Goal: Find specific page/section: Find specific page/section

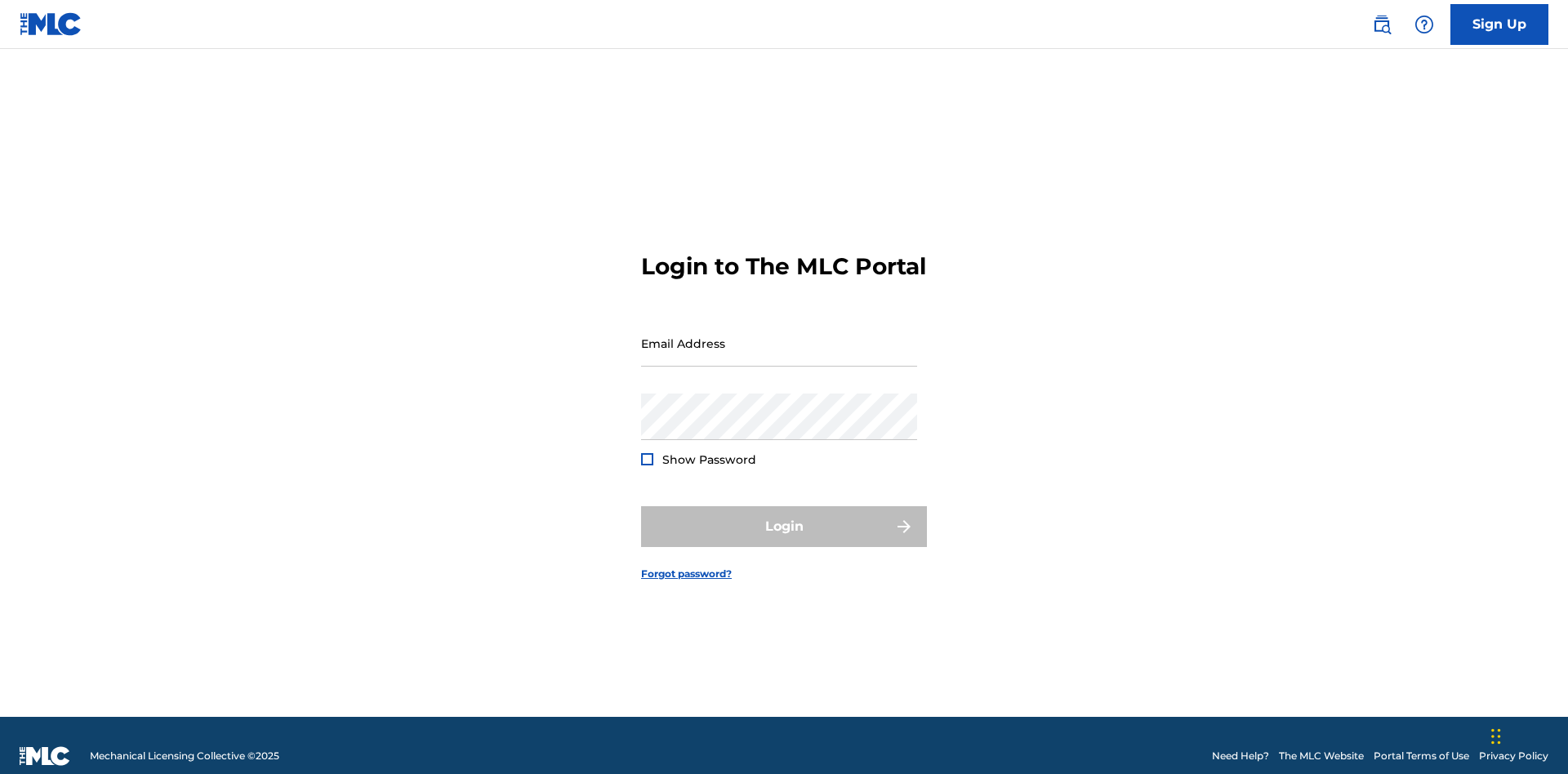
scroll to position [21, 0]
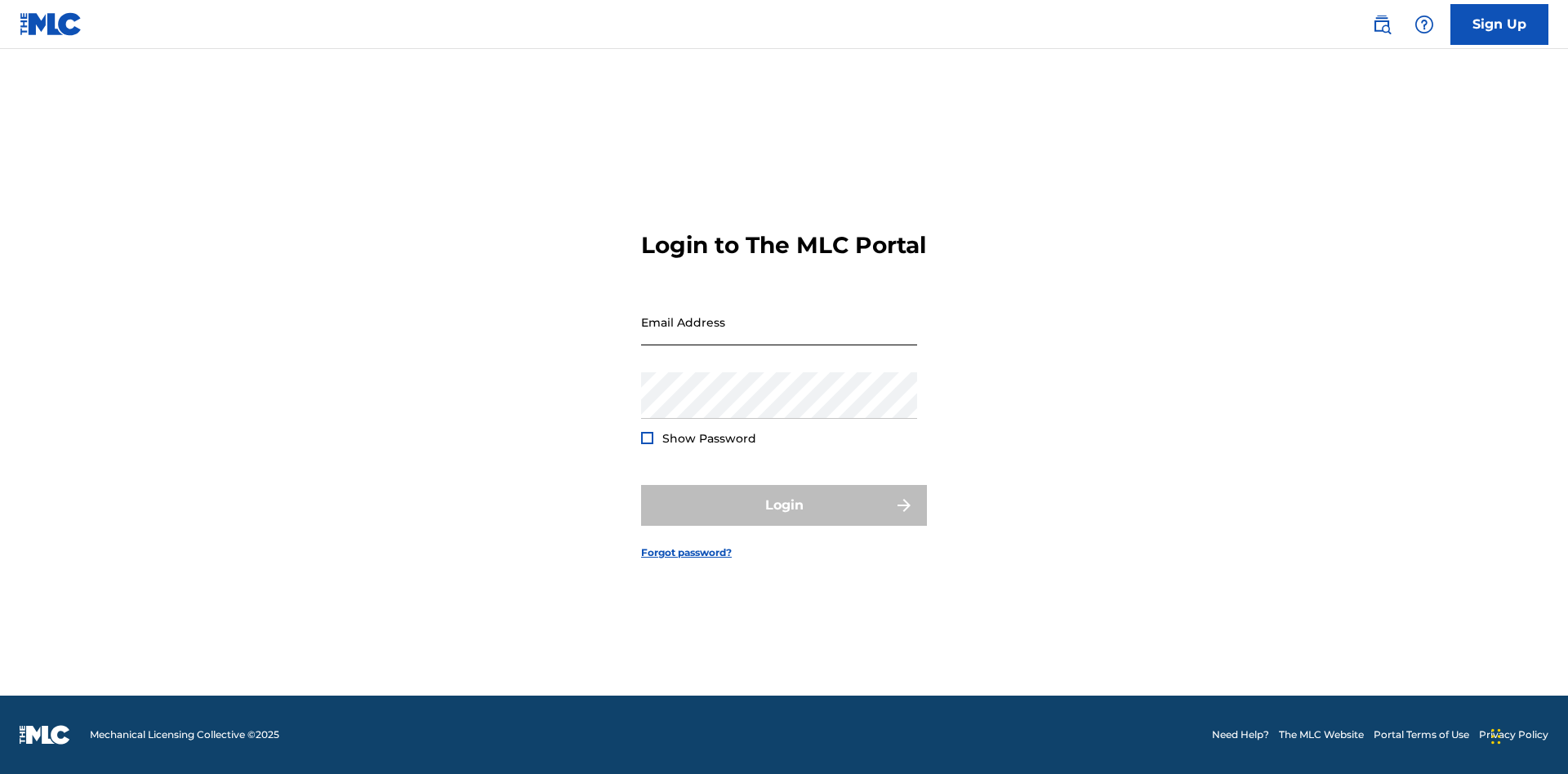
click at [779, 335] on input "Email Address" at bounding box center [778, 322] width 276 height 47
type input "69e1f26e-4564-4e64-8294-61e17a032b43@mailslurp.com"
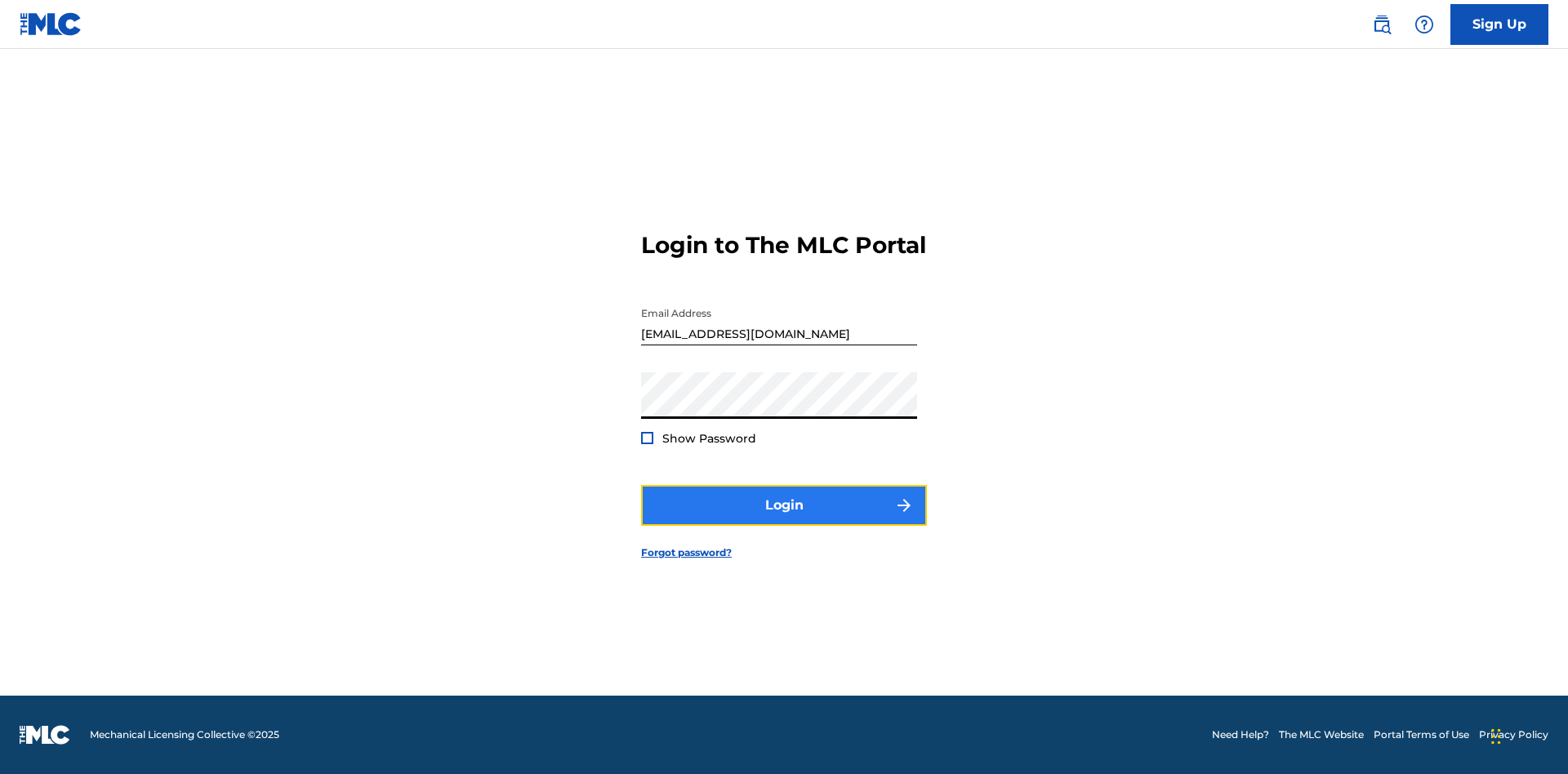
click at [784, 519] on button "Login" at bounding box center [783, 505] width 286 height 41
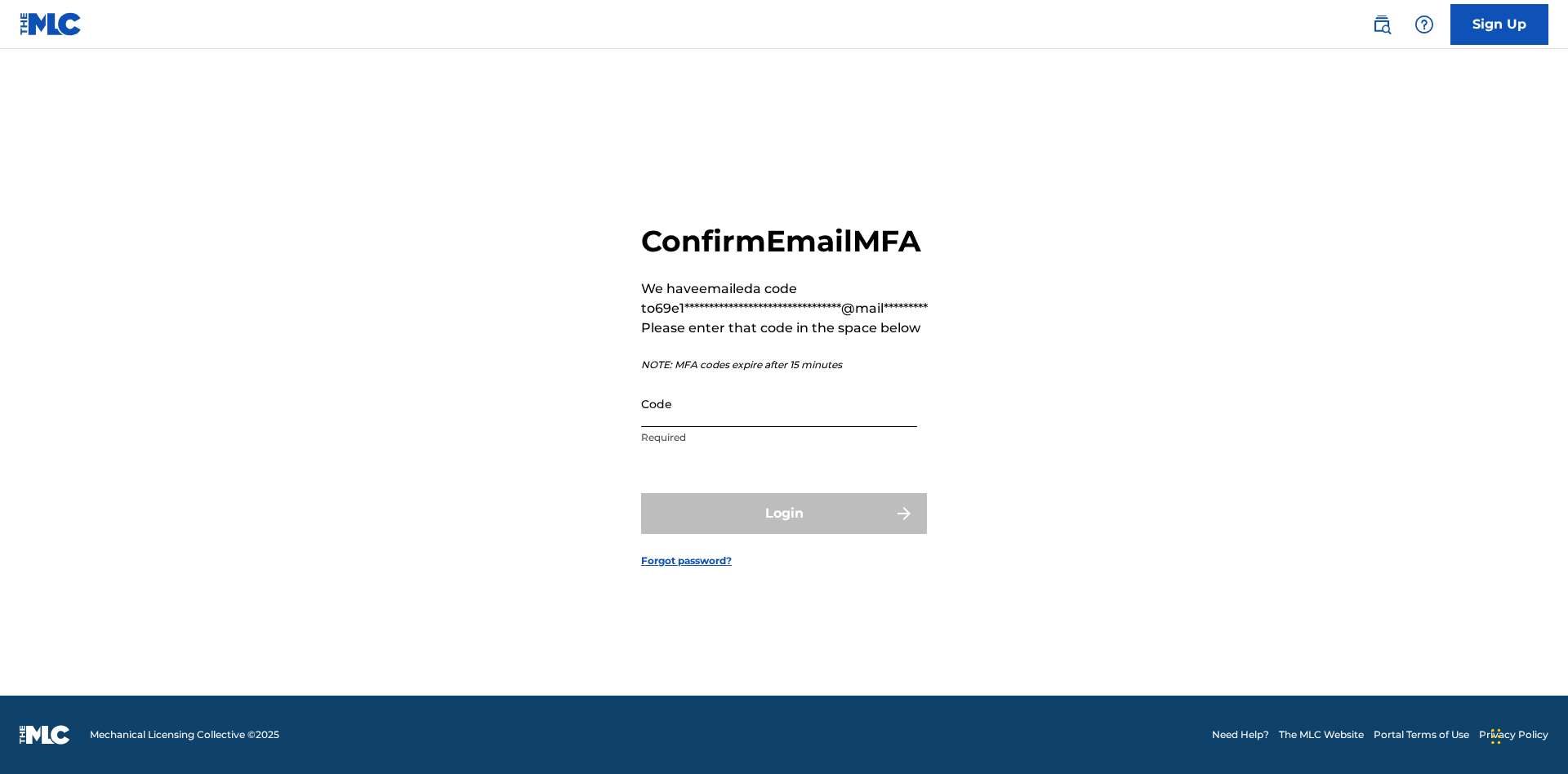
click at [779, 403] on input "Code" at bounding box center [778, 403] width 276 height 47
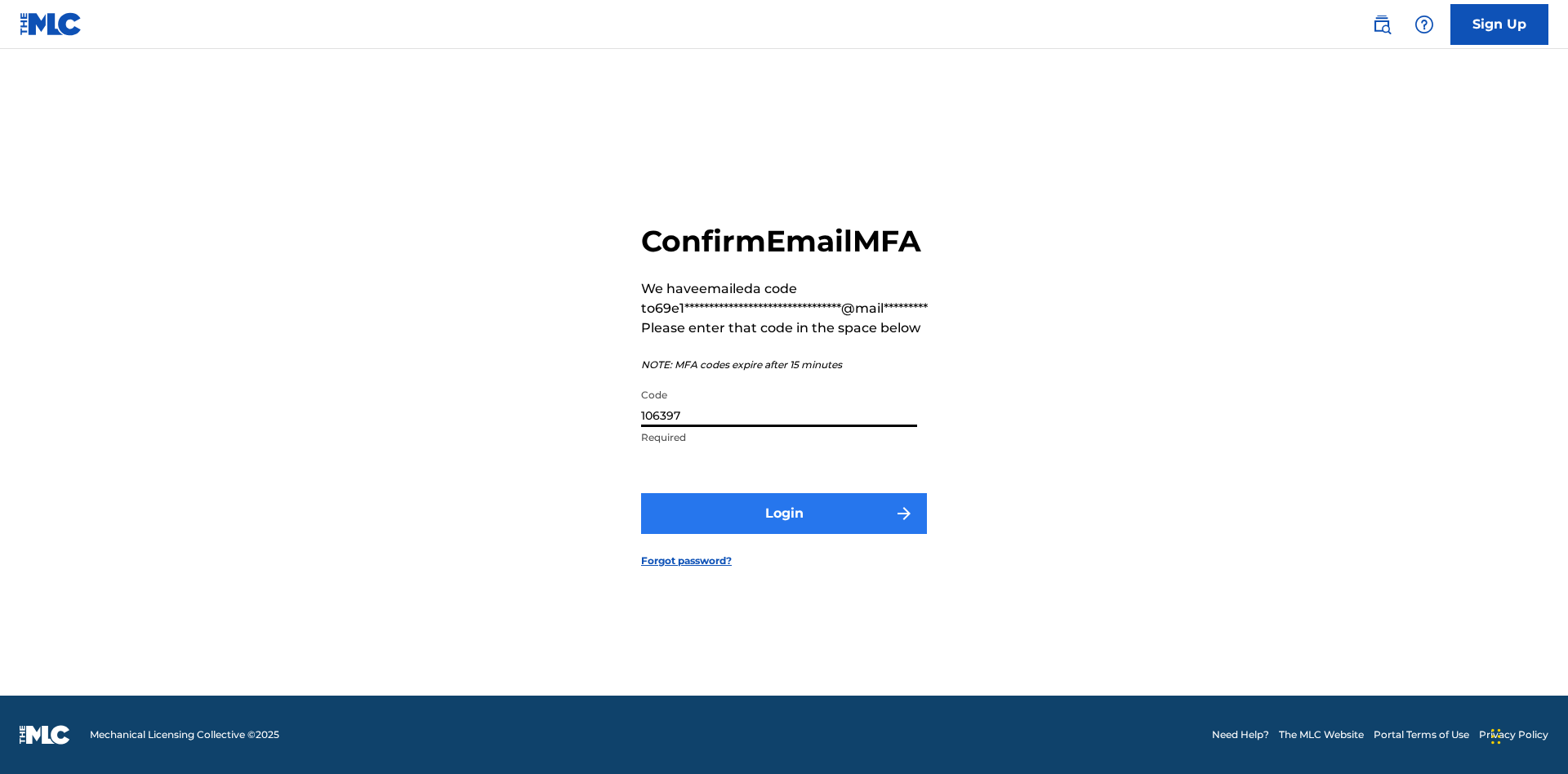
type input "106397"
click at [784, 512] on button "Login" at bounding box center [783, 513] width 286 height 41
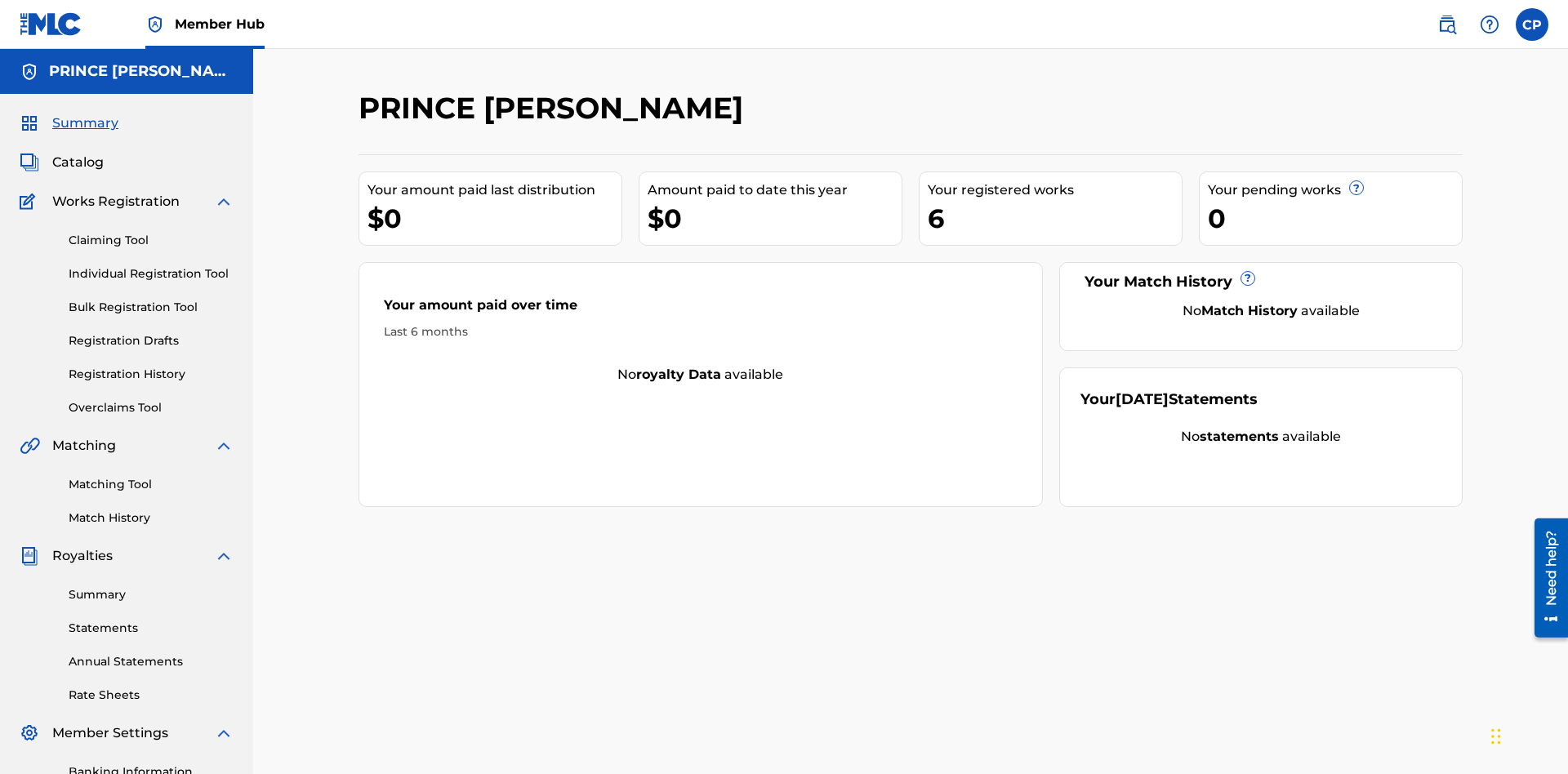
scroll to position [54, 0]
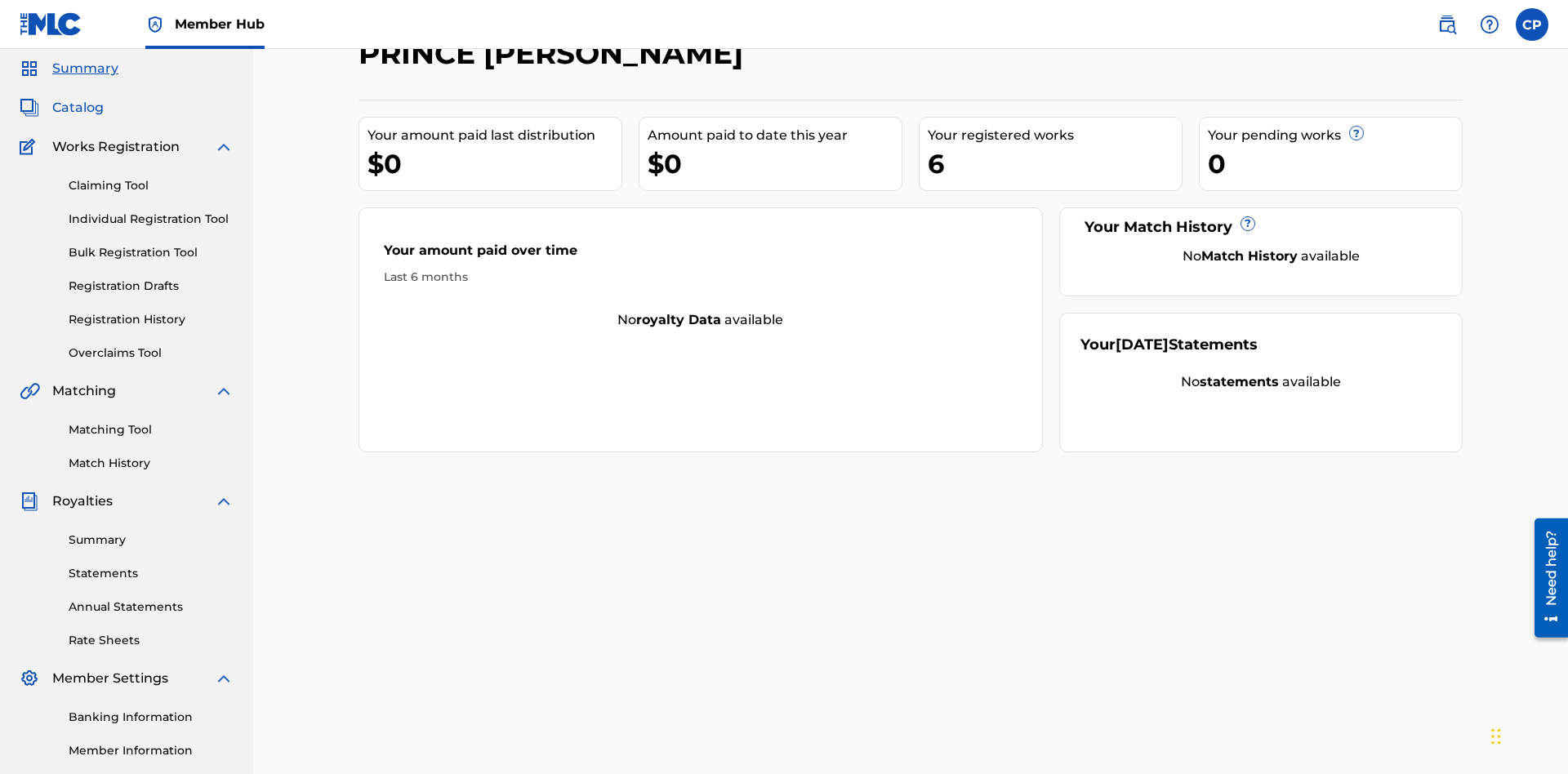
click at [77, 108] on span "Catalog" at bounding box center [78, 107] width 52 height 19
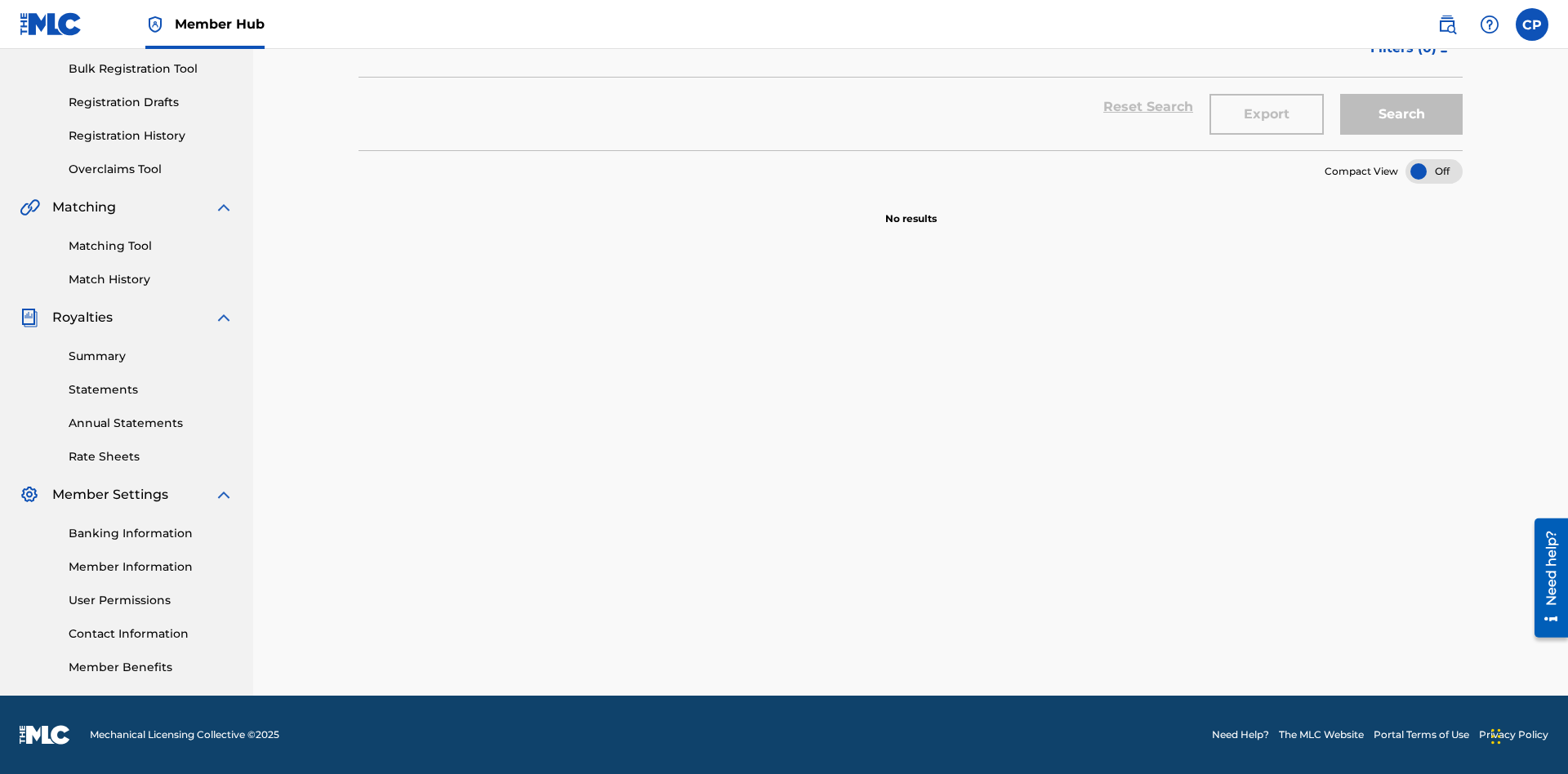
scroll to position [64, 0]
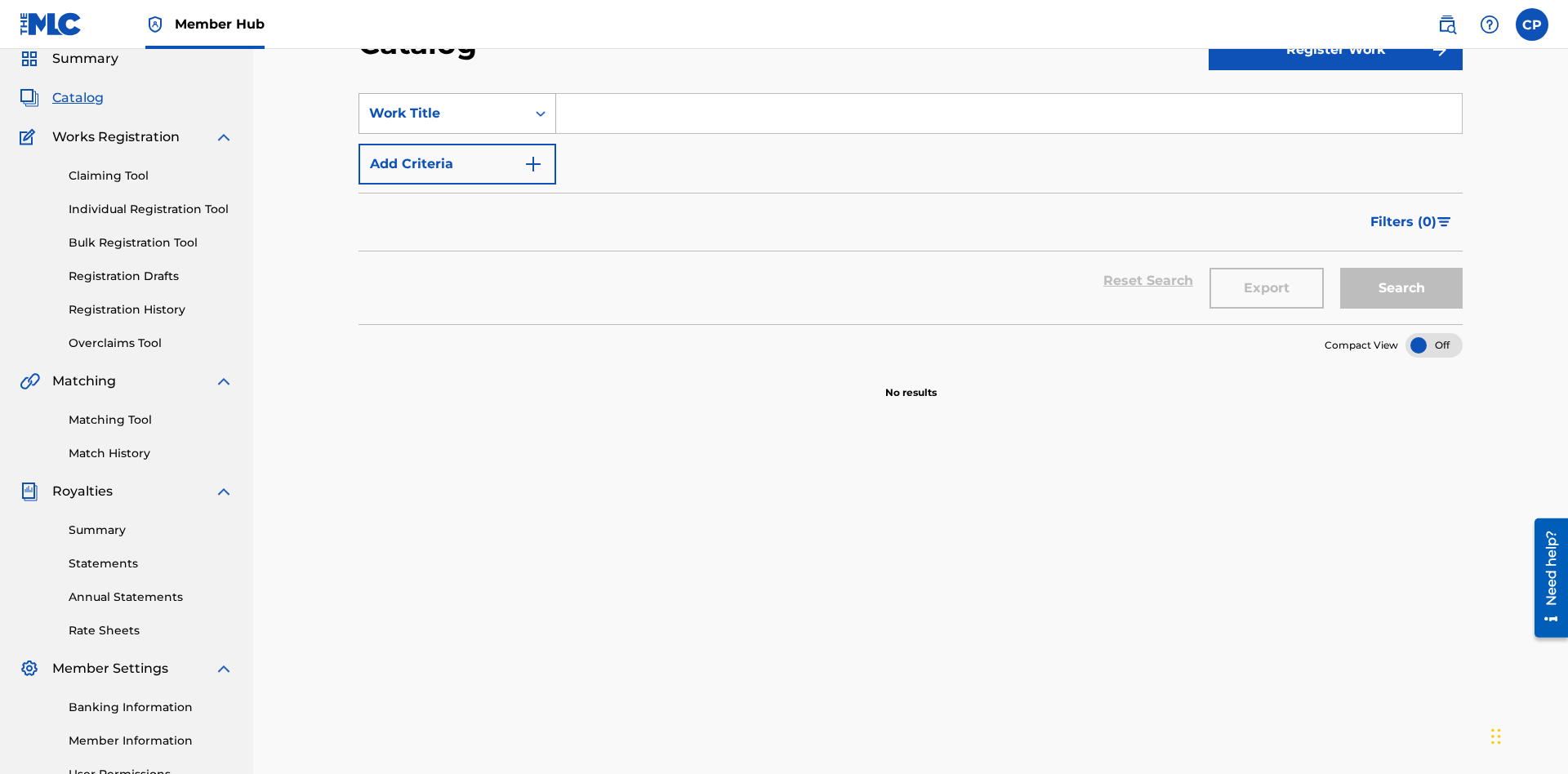
click at [443, 114] on div "Work Title" at bounding box center [443, 113] width 147 height 19
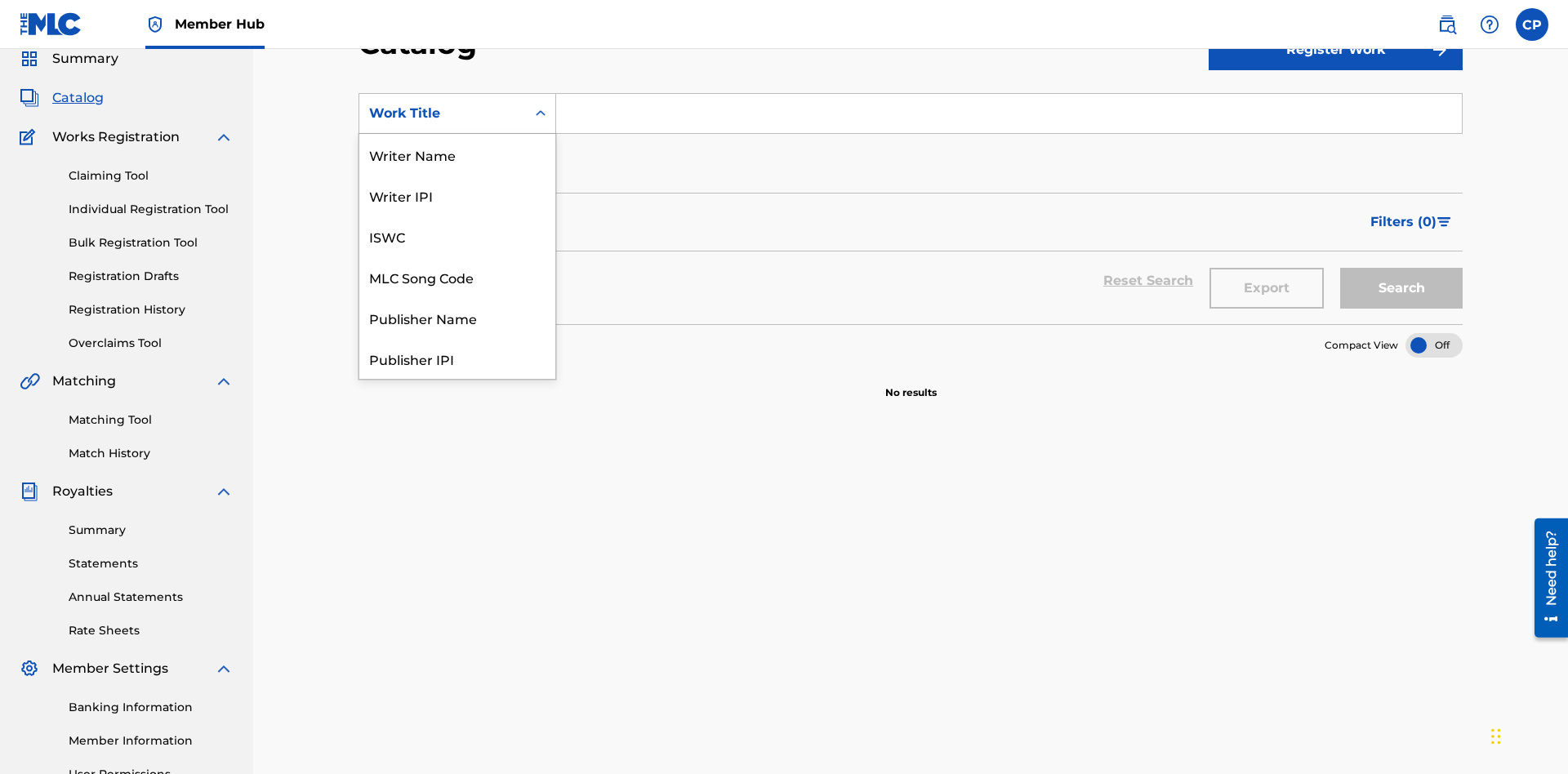
scroll to position [245, 0]
click at [457, 358] on div "Work Title" at bounding box center [457, 358] width 196 height 41
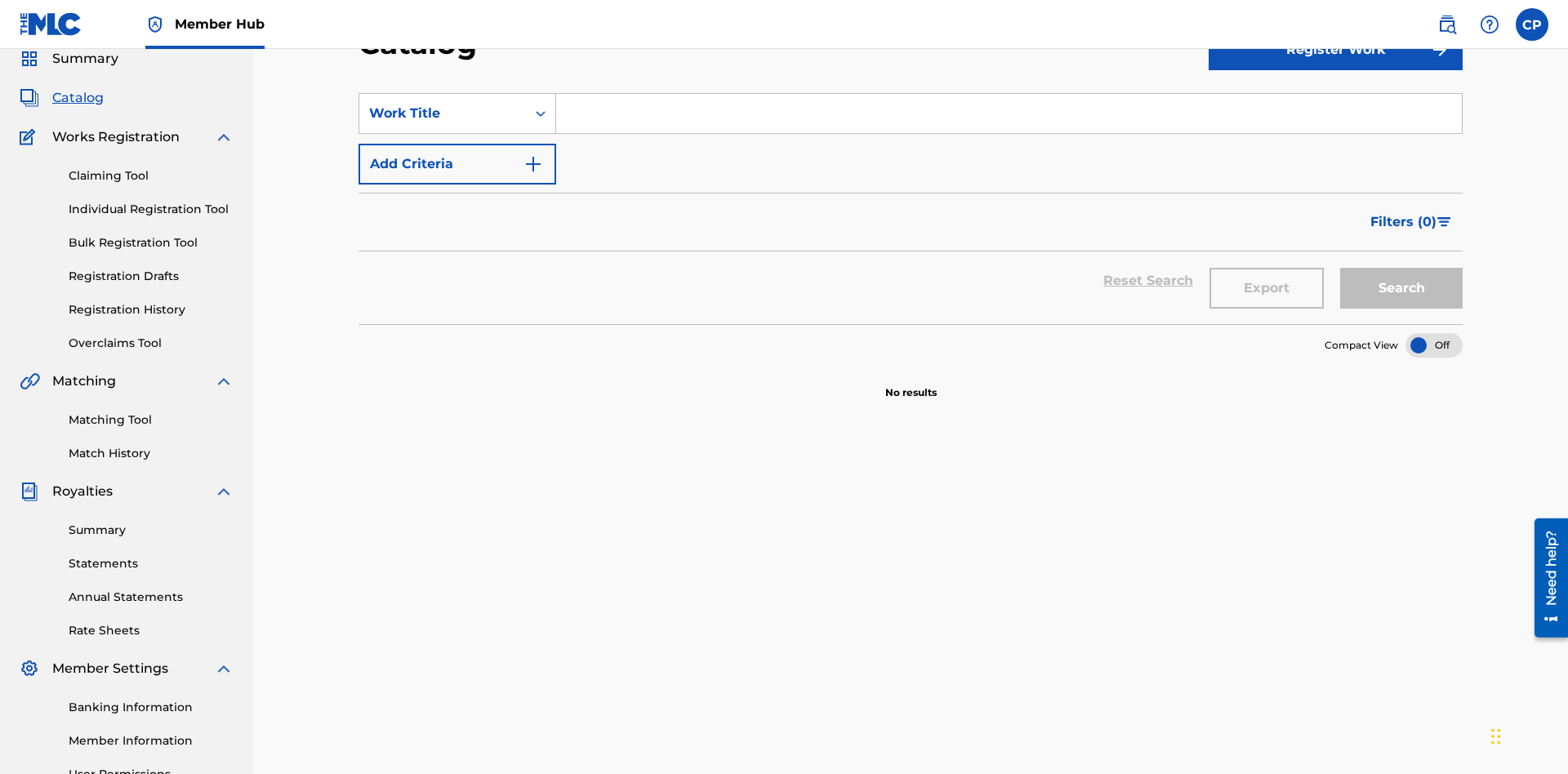
scroll to position [60, 0]
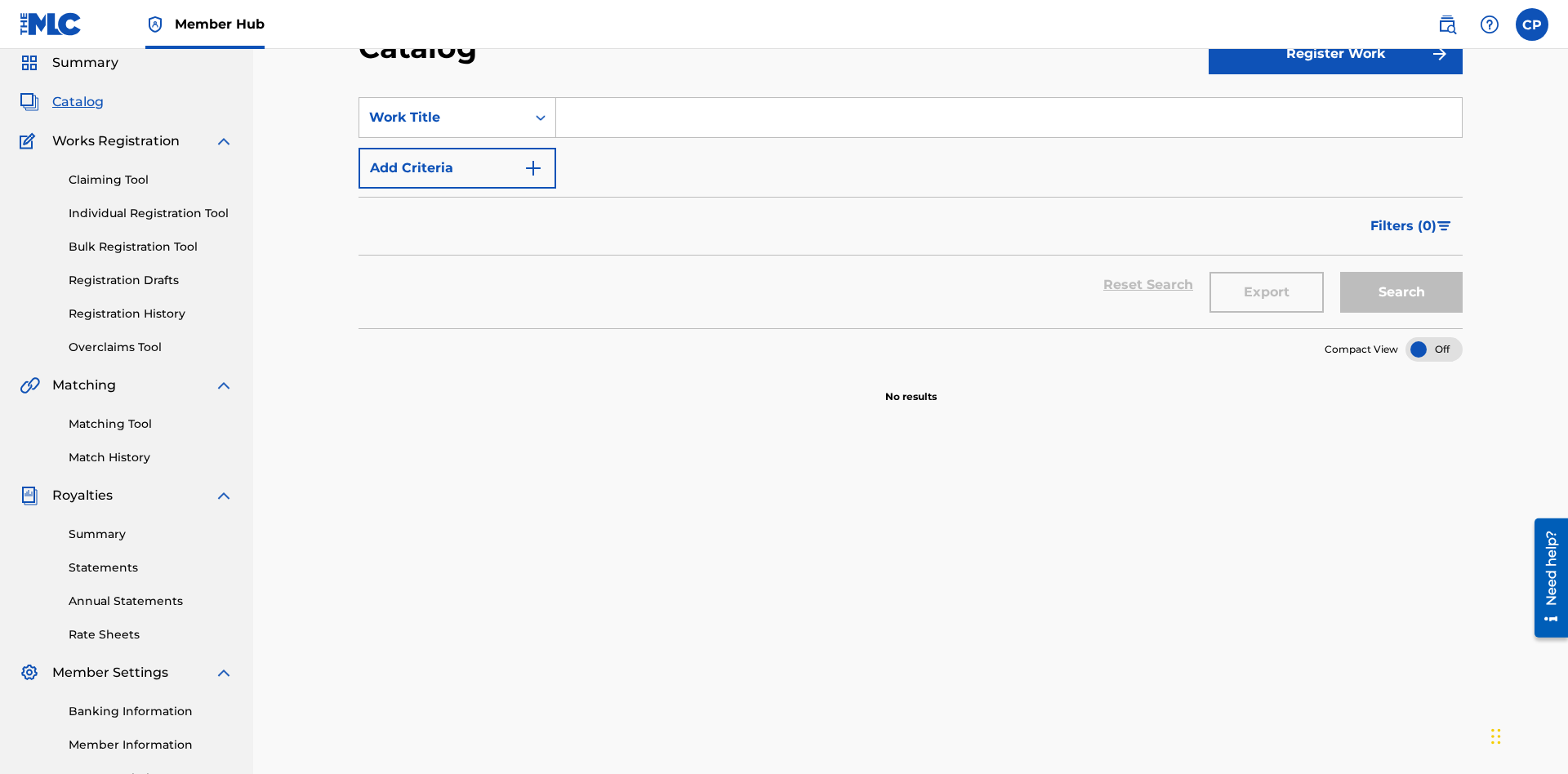
click at [1009, 118] on input "Search Form" at bounding box center [1009, 117] width 905 height 39
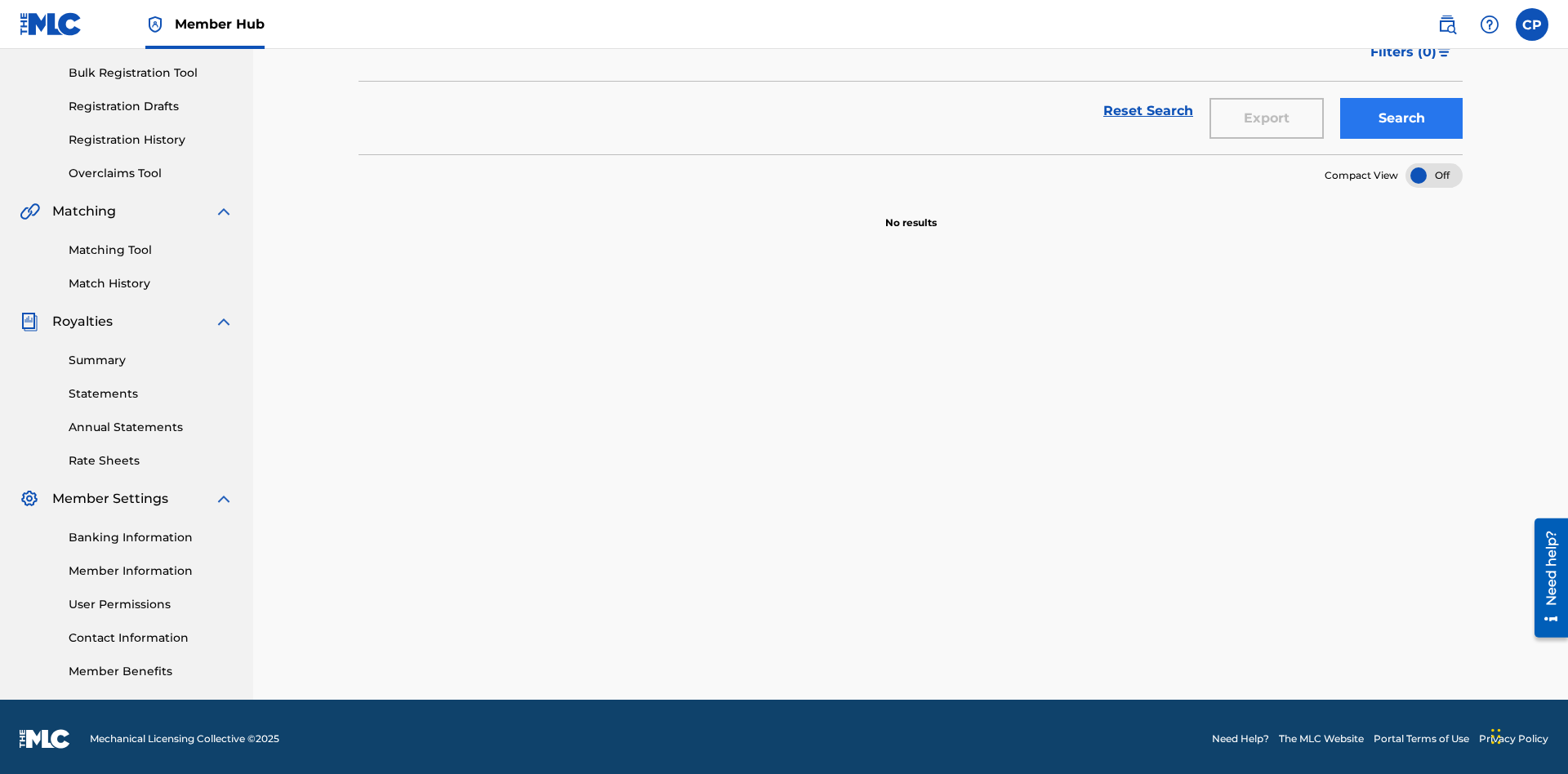
type input "HELLO"
click at [1402, 118] on button "Search" at bounding box center [1401, 118] width 122 height 41
